Goal: Transaction & Acquisition: Purchase product/service

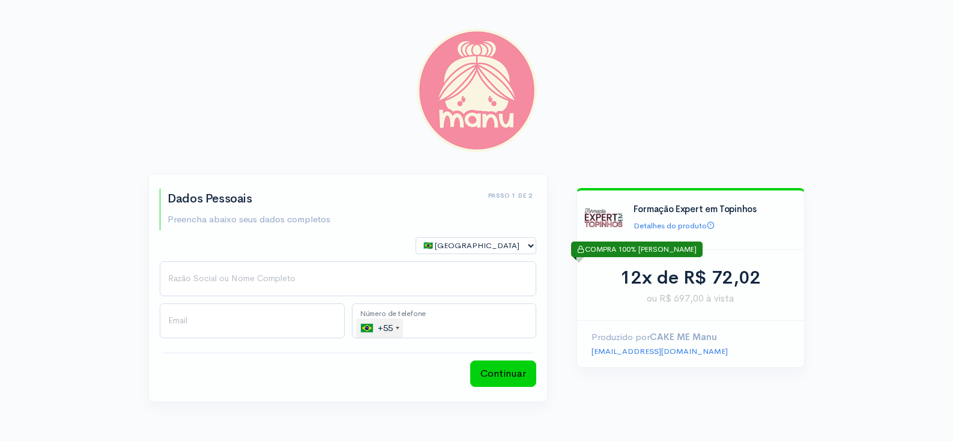
scroll to position [57, 0]
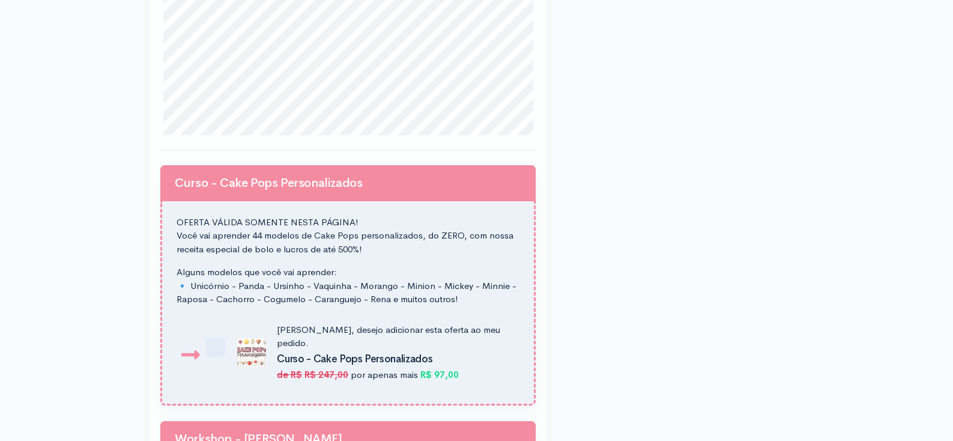
scroll to position [908, 0]
